Goal: Task Accomplishment & Management: Complete application form

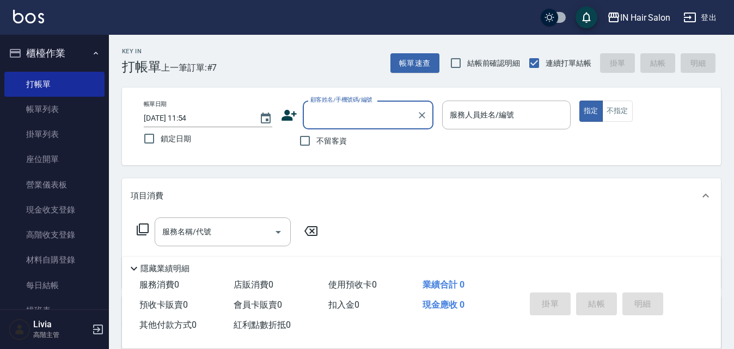
type input "0"
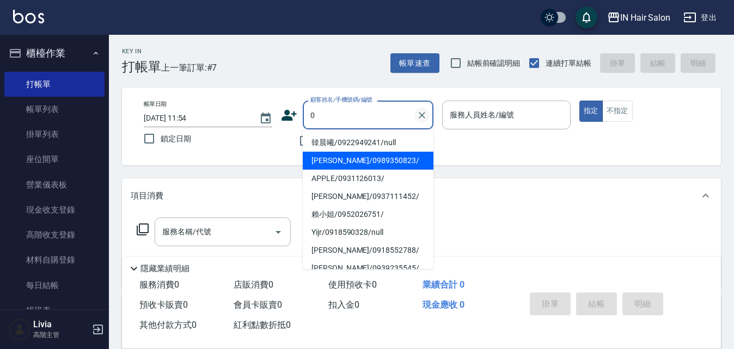
click at [422, 118] on icon "Clear" at bounding box center [421, 115] width 11 height 11
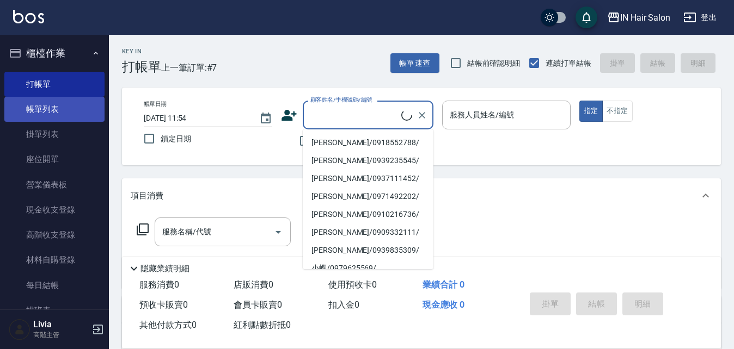
click at [64, 104] on link "帳單列表" at bounding box center [54, 109] width 100 height 25
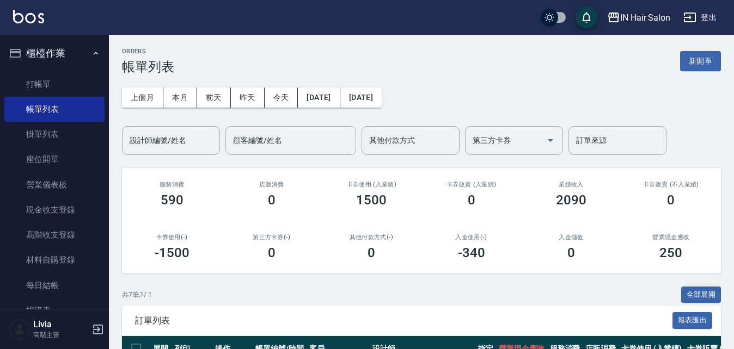
scroll to position [163, 0]
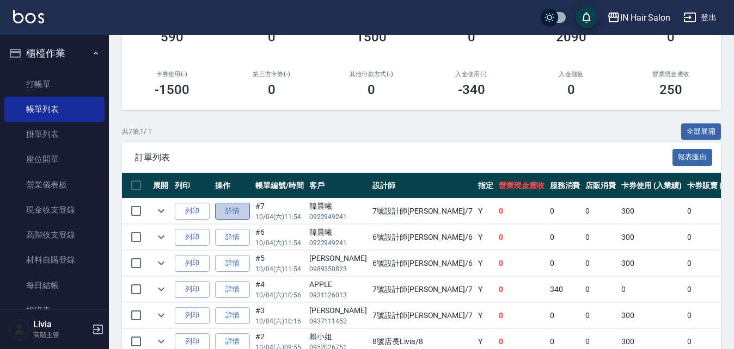
click at [229, 211] on link "詳情" at bounding box center [232, 211] width 35 height 17
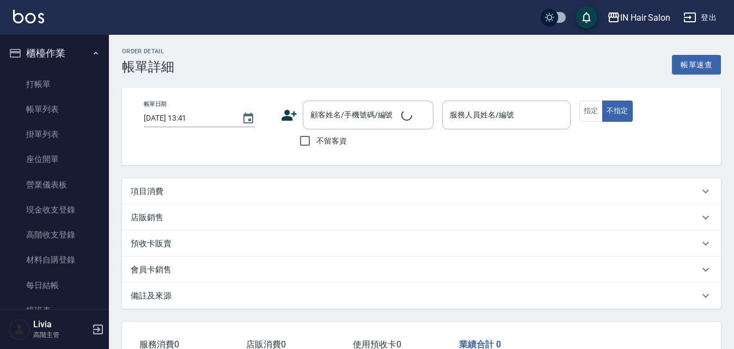
type input "[DATE] 11:54"
type input "7號設計師[PERSON_NAME]-7"
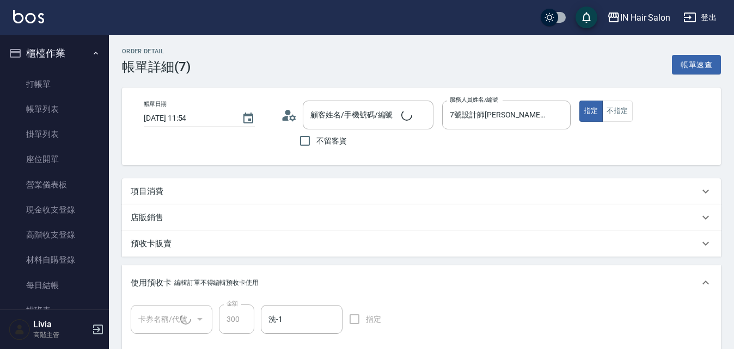
type input "韓晨曦/0922949241/null"
type input "洗髮券(1/1) A000238"
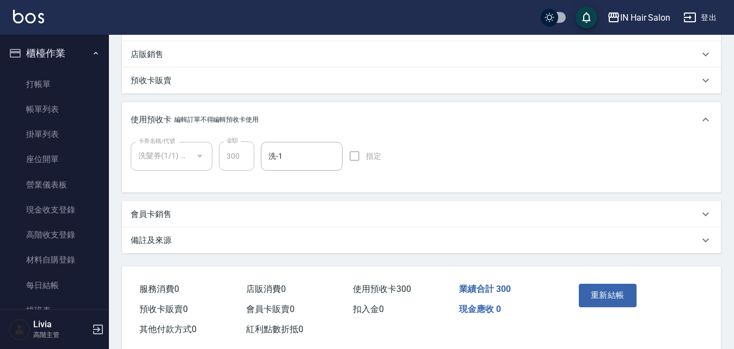
scroll to position [185, 0]
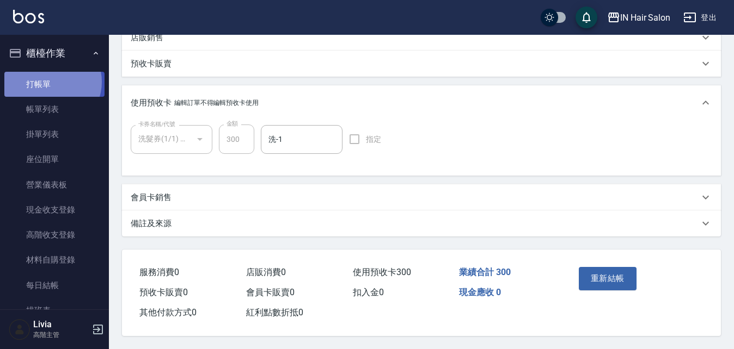
click at [52, 82] on link "打帳單" at bounding box center [54, 84] width 100 height 25
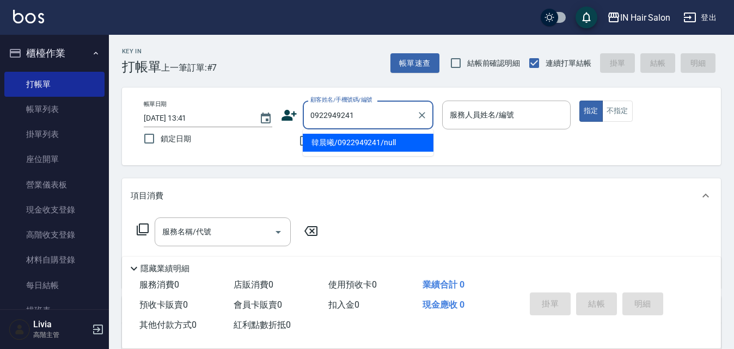
click at [330, 144] on li "韓晨曦/0922949241/null" at bounding box center [368, 143] width 131 height 18
type input "韓晨曦/0922949241/null"
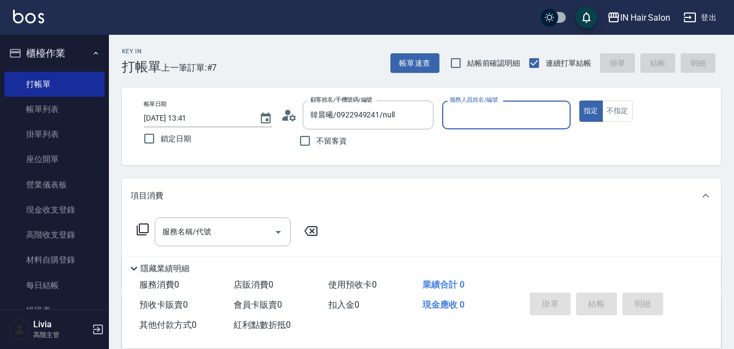
type input "6號設計師[PERSON_NAME]-6"
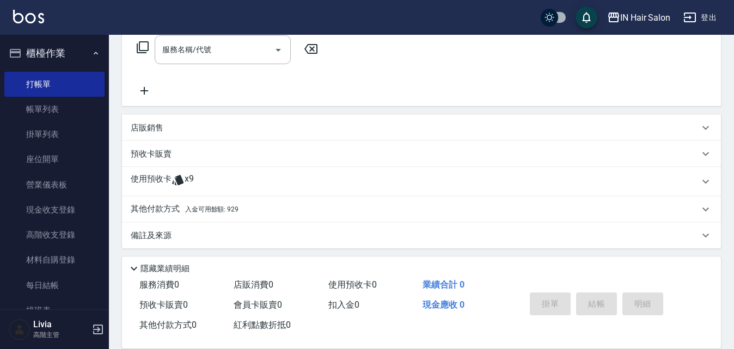
scroll to position [186, 0]
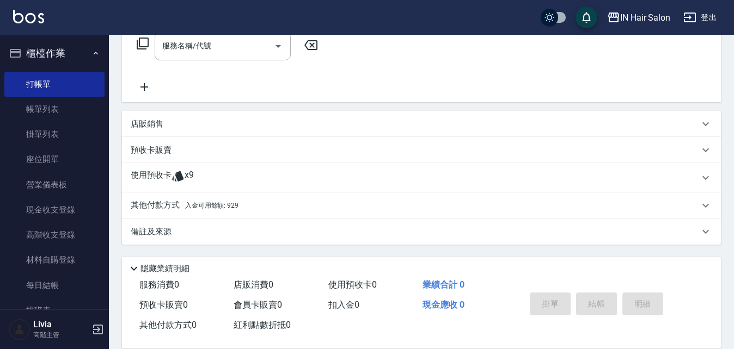
drag, startPoint x: 152, startPoint y: 209, endPoint x: 204, endPoint y: 194, distance: 54.3
click at [152, 209] on p "其他付款方式 入金可用餘額: 929" at bounding box center [185, 206] width 108 height 12
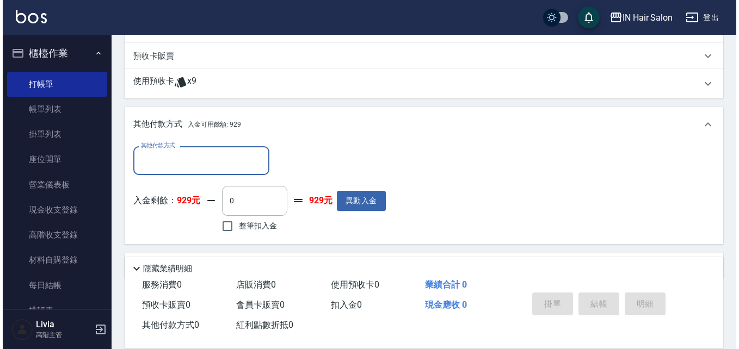
scroll to position [295, 0]
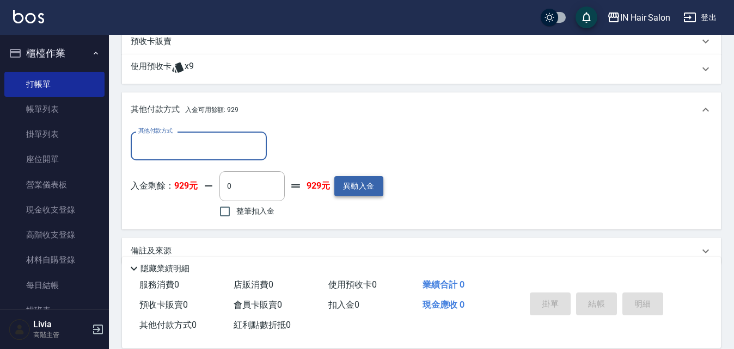
click at [361, 188] on button "異動入金" at bounding box center [358, 186] width 49 height 20
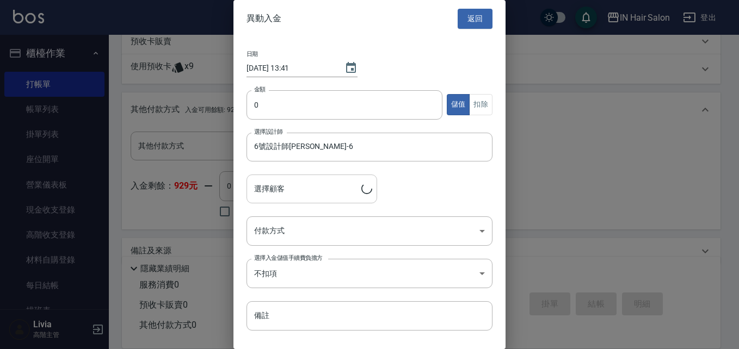
type input "韓晨曦/0922949241"
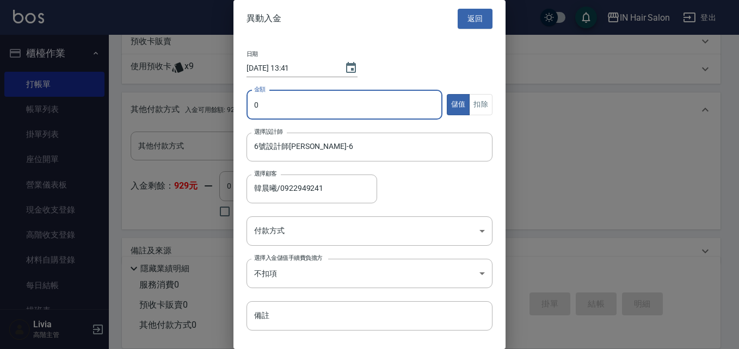
click at [251, 103] on input "0" at bounding box center [345, 104] width 196 height 29
type input "10000"
click at [286, 226] on body "IN Hair Salon 登出 櫃檯作業 打帳單 帳單列表 掛單列表 座位開單 營業儀表板 現金收支登錄 高階收支登錄 材料自購登錄 每日結帳 排班表 現場…" at bounding box center [369, 37] width 739 height 664
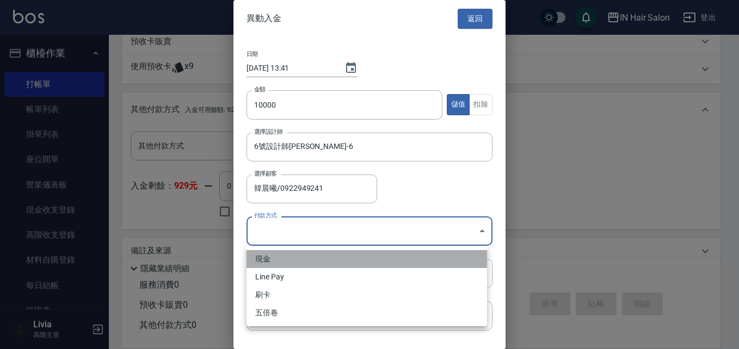
click at [275, 261] on li "現金" at bounding box center [367, 259] width 241 height 18
type input "現金"
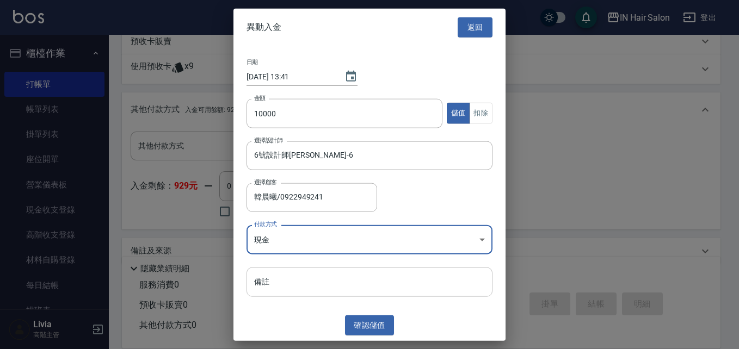
click at [271, 287] on input "備註" at bounding box center [370, 282] width 246 height 29
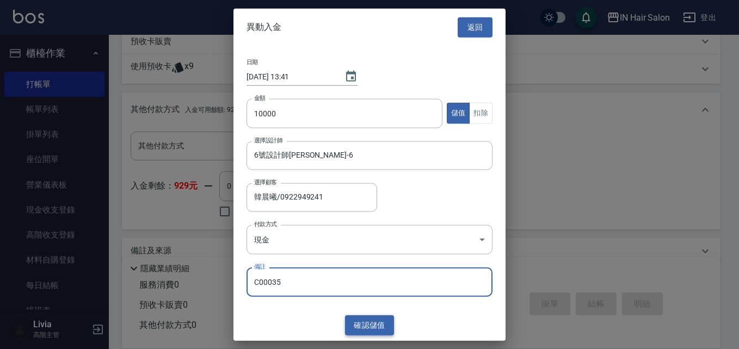
type input "C00035"
click at [365, 322] on button "確認 儲值" at bounding box center [369, 326] width 49 height 20
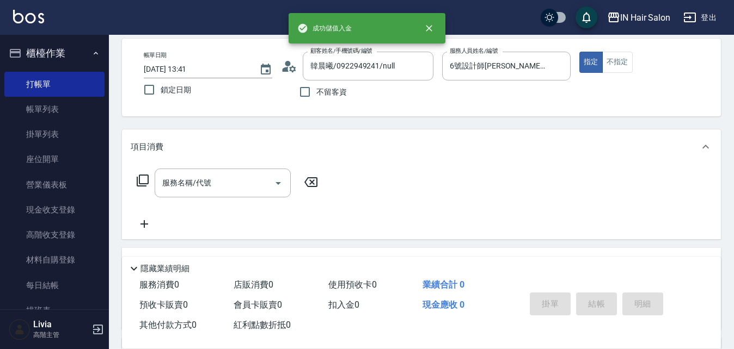
scroll to position [0, 0]
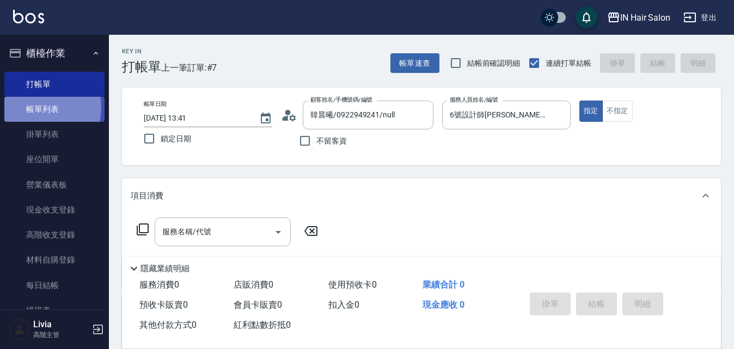
click at [41, 108] on link "帳單列表" at bounding box center [54, 109] width 100 height 25
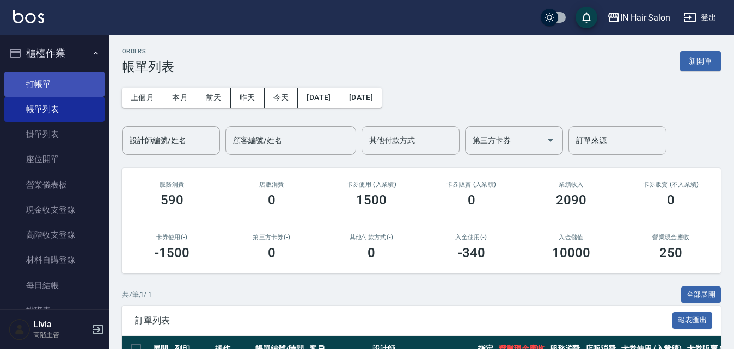
click at [48, 87] on link "打帳單" at bounding box center [54, 84] width 100 height 25
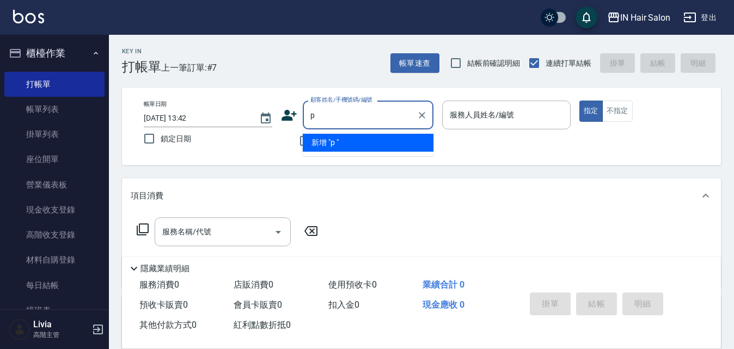
type input "p"
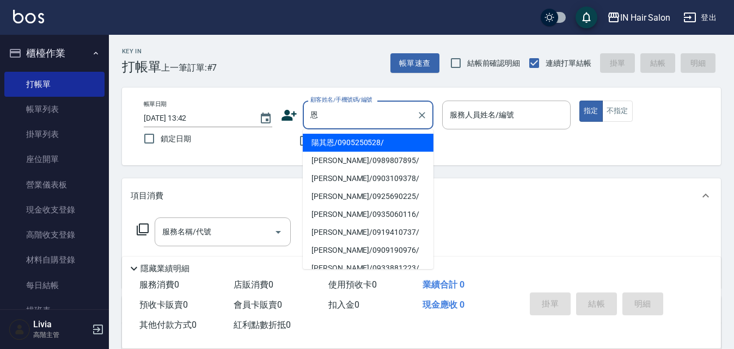
click at [330, 146] on li "陽其恩/0905250528/" at bounding box center [368, 143] width 131 height 18
type input "陽其恩/0905250528/"
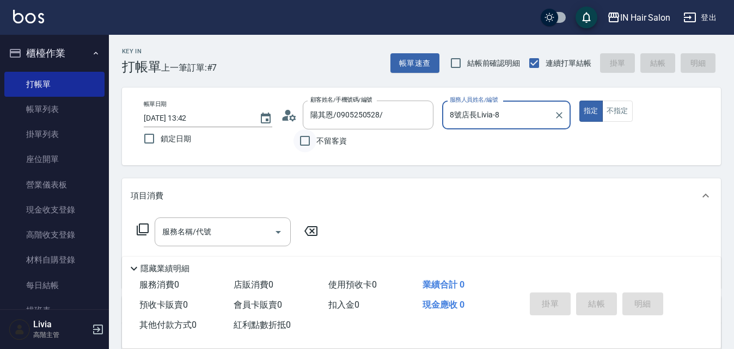
type input "8號店長Livia-8"
click at [144, 227] on icon at bounding box center [142, 229] width 13 height 13
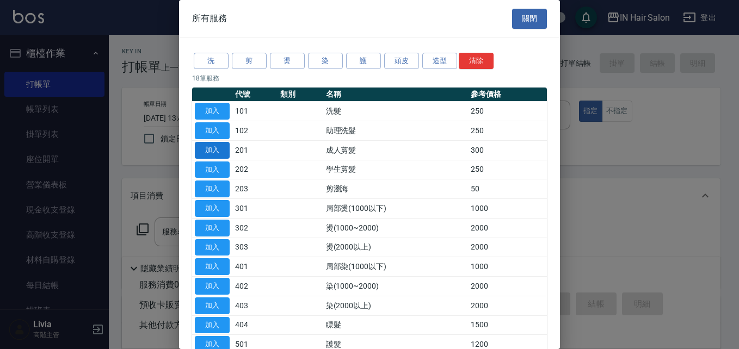
click at [213, 147] on button "加入" at bounding box center [212, 150] width 35 height 17
type input "成人剪髮(201)"
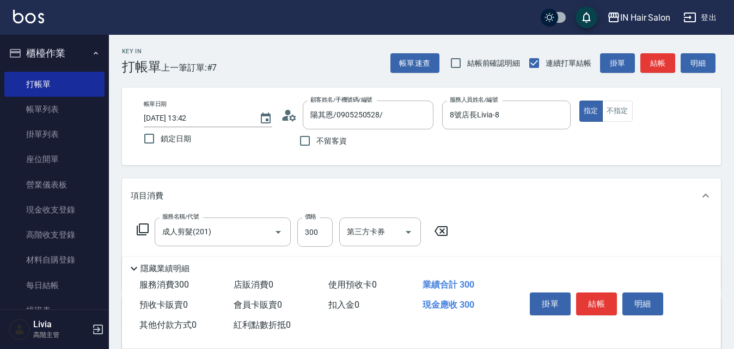
click at [143, 226] on icon at bounding box center [142, 229] width 13 height 13
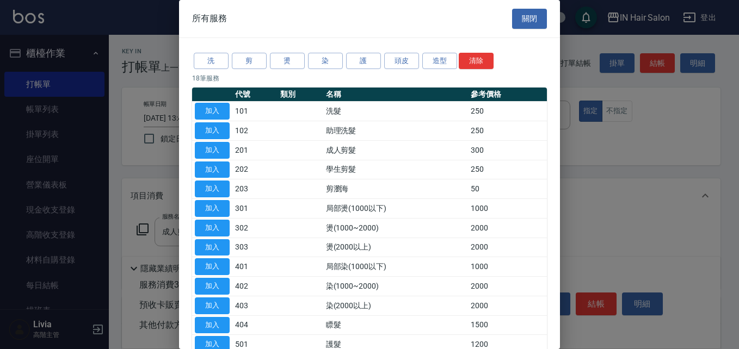
drag, startPoint x: 218, startPoint y: 166, endPoint x: 182, endPoint y: 196, distance: 47.2
click at [218, 166] on button "加入" at bounding box center [212, 170] width 35 height 17
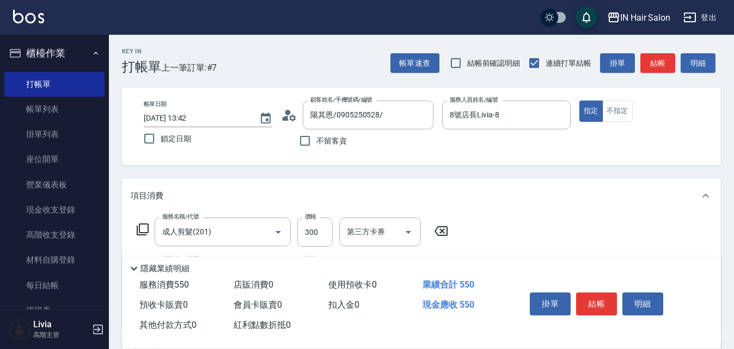
click at [140, 226] on icon at bounding box center [143, 230] width 12 height 12
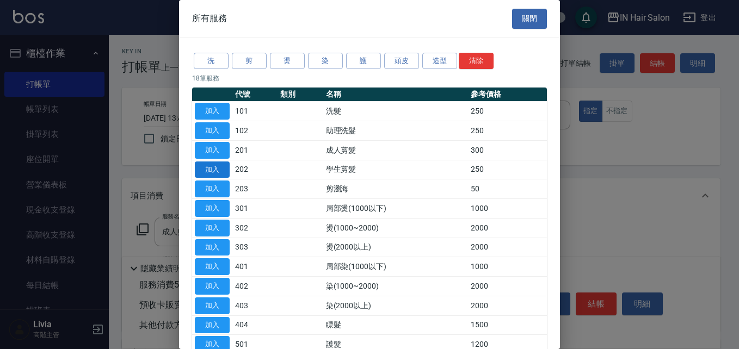
click at [217, 168] on button "加入" at bounding box center [212, 170] width 35 height 17
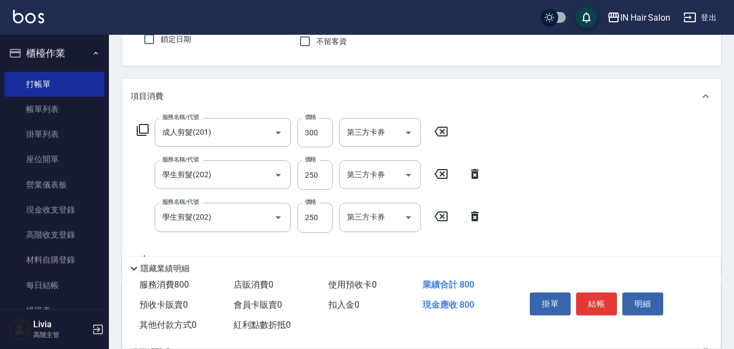
scroll to position [109, 0]
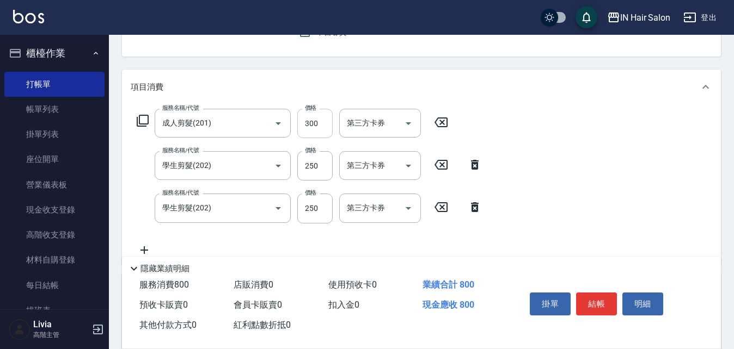
click at [317, 121] on input "300" at bounding box center [314, 123] width 35 height 29
type input "200"
drag, startPoint x: 288, startPoint y: 185, endPoint x: 297, endPoint y: 183, distance: 8.8
click at [288, 185] on div "服務名稱/代號 成人剪髮(201) 服務名稱/代號 價格 200 價格 第三方卡券 第三方卡券 服務名稱/代號 學生剪髮(202) 服務名稱/代號 價格 25…" at bounding box center [310, 182] width 358 height 147
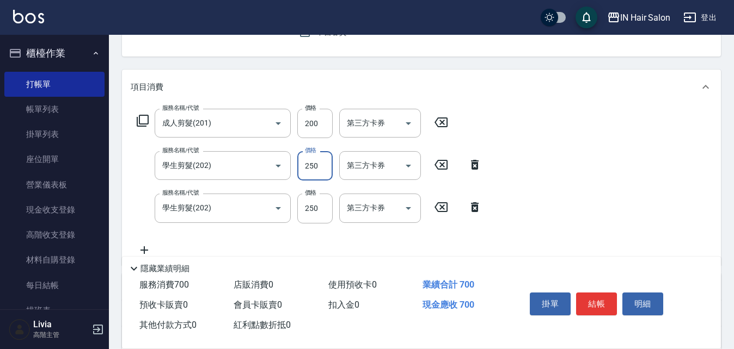
click at [317, 170] on input "250" at bounding box center [314, 165] width 35 height 29
type input "200"
click at [275, 233] on div "服務名稱/代號 成人剪髮(201) 服務名稱/代號 價格 200 價格 第三方卡券 第三方卡券 服務名稱/代號 學生剪髮(202) 服務名稱/代號 價格 20…" at bounding box center [310, 182] width 358 height 147
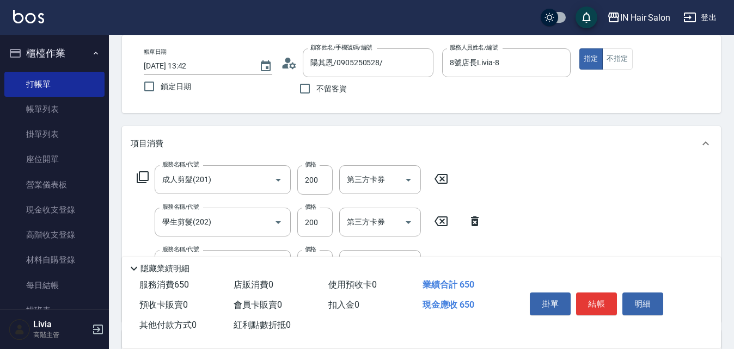
scroll to position [0, 0]
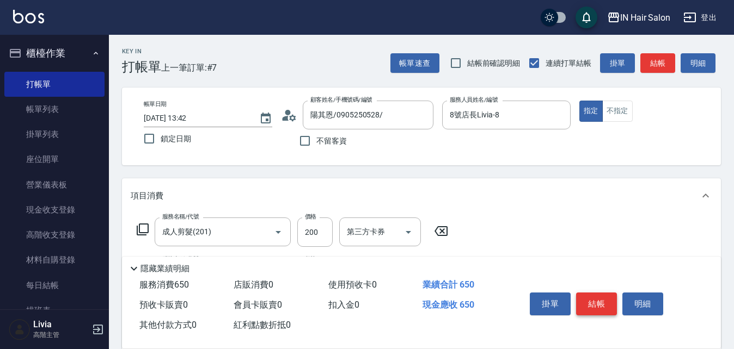
click at [596, 294] on button "結帳" at bounding box center [596, 304] width 41 height 23
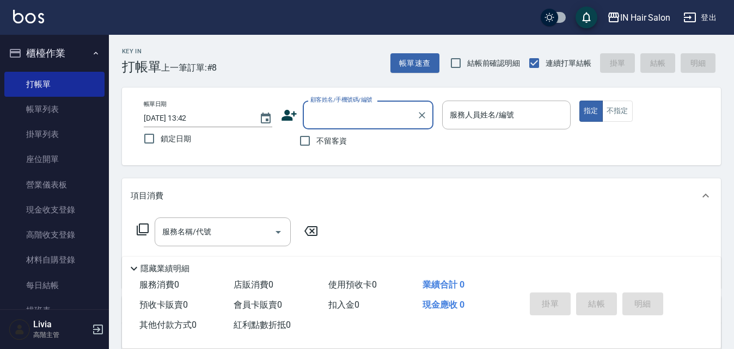
drag, startPoint x: 67, startPoint y: 107, endPoint x: 368, endPoint y: 202, distance: 315.5
click at [67, 107] on link "帳單列表" at bounding box center [54, 109] width 100 height 25
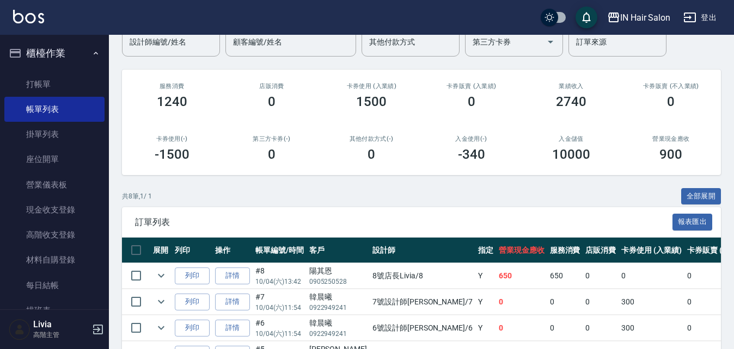
scroll to position [218, 0]
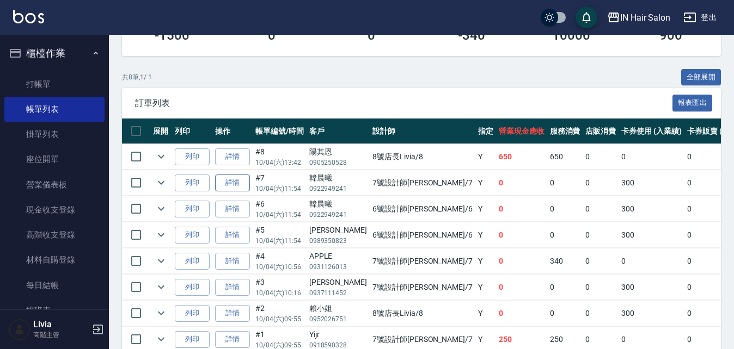
click at [235, 183] on link "詳情" at bounding box center [232, 183] width 35 height 17
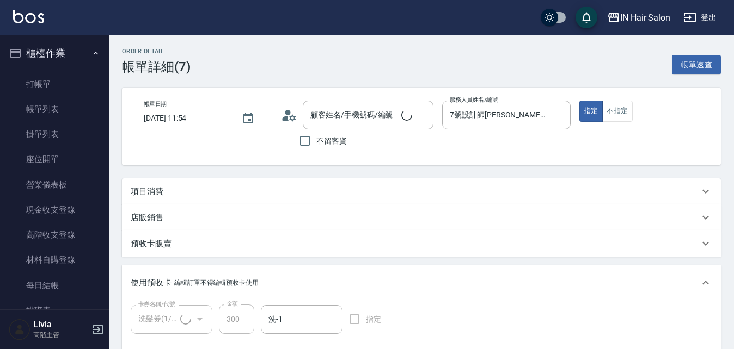
type input "韓晨曦/0922949241/null"
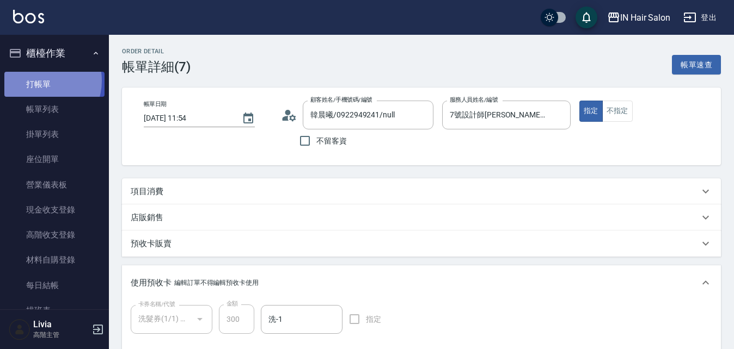
click at [42, 81] on link "打帳單" at bounding box center [54, 84] width 100 height 25
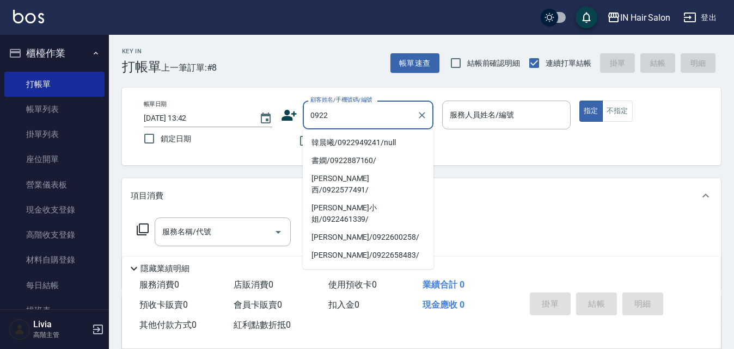
click at [328, 140] on li "韓晨曦/0922949241/null" at bounding box center [368, 143] width 131 height 18
type input "韓晨曦/0922949241/null"
type input "6號設計師[PERSON_NAME]-6"
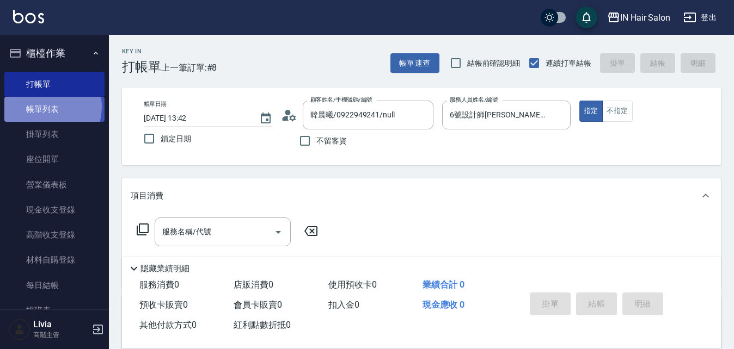
click at [42, 107] on link "帳單列表" at bounding box center [54, 109] width 100 height 25
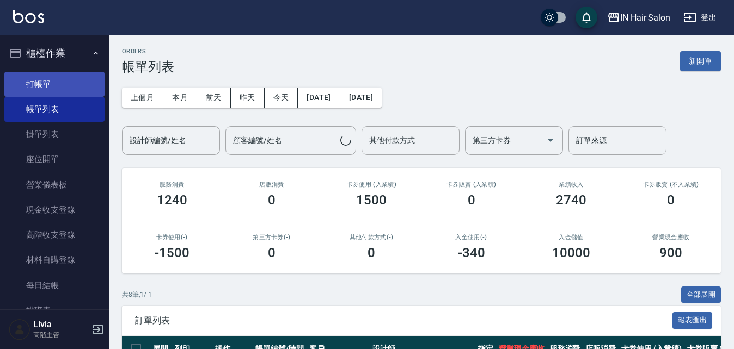
click at [47, 84] on link "打帳單" at bounding box center [54, 84] width 100 height 25
